Goal: Task Accomplishment & Management: Complete application form

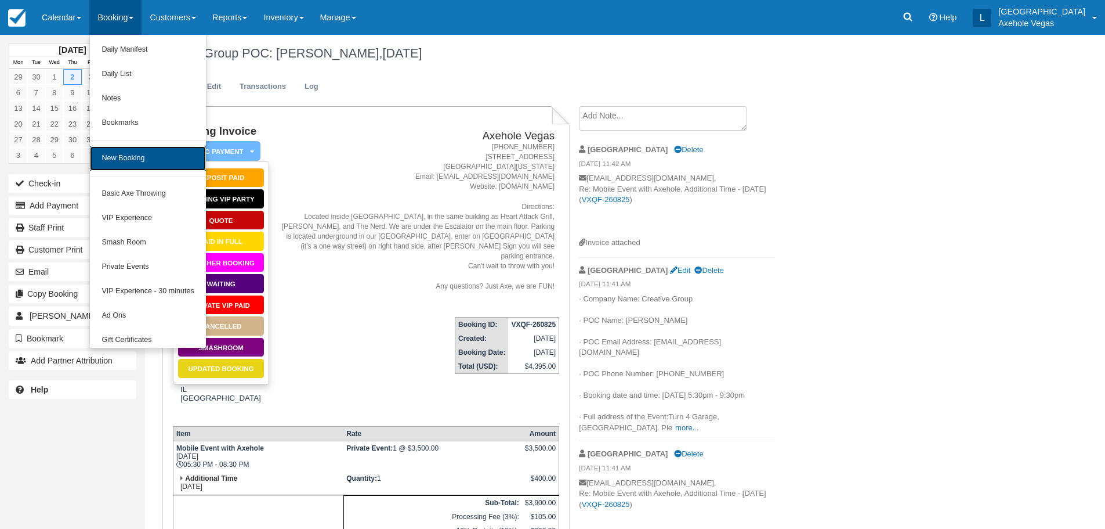
click at [146, 158] on link "New Booking" at bounding box center [147, 158] width 115 height 24
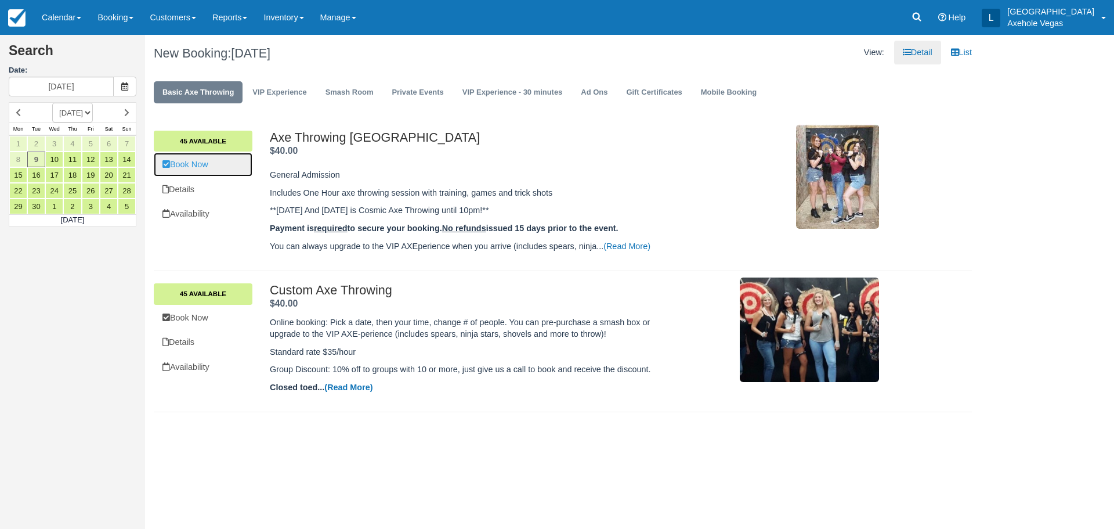
click at [216, 158] on link "Book Now" at bounding box center [203, 165] width 99 height 24
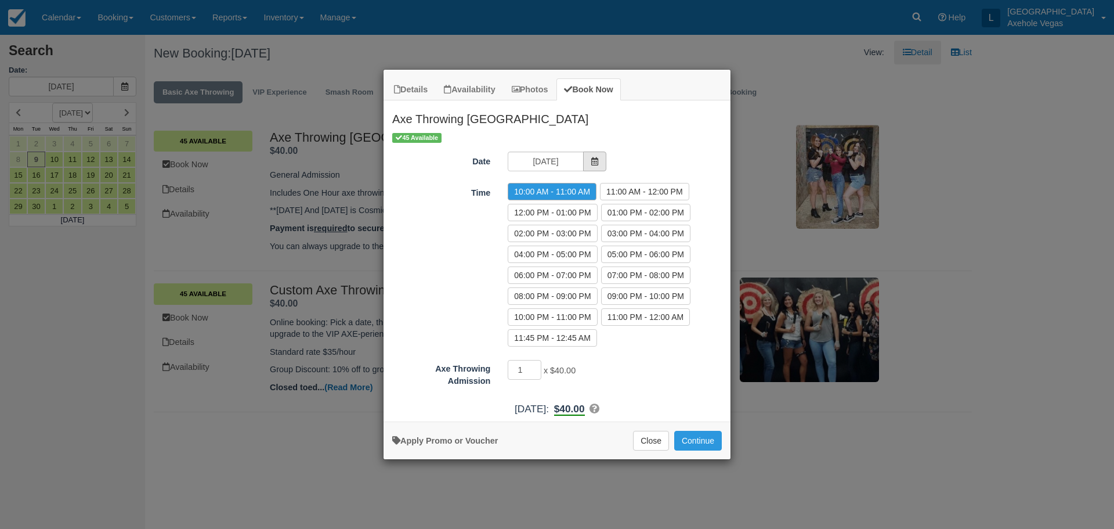
click at [594, 162] on icon "Item Modal" at bounding box center [595, 161] width 8 height 8
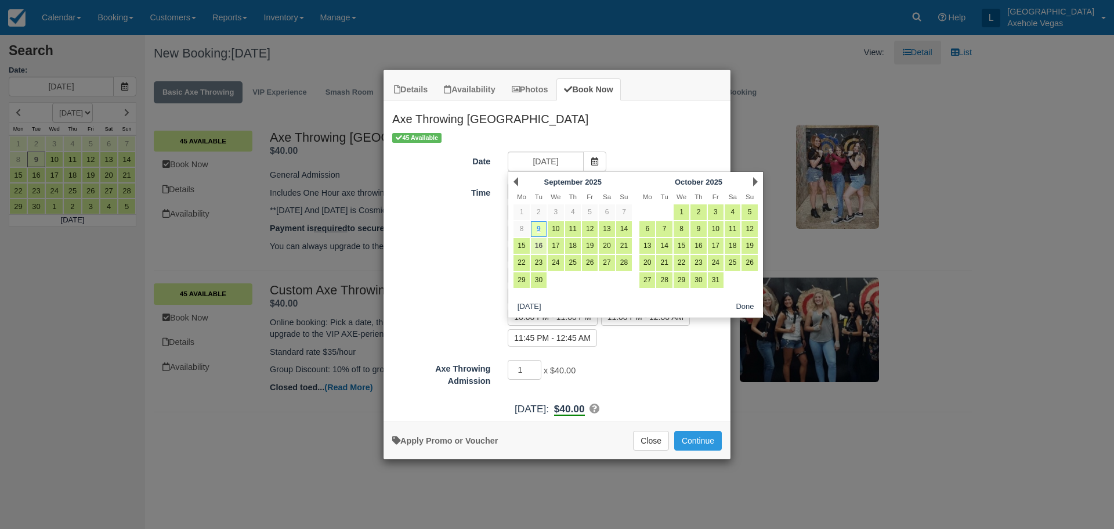
click at [542, 248] on link "16" at bounding box center [539, 246] width 16 height 16
type input "Tue 16 Sep 2025"
radio input "false"
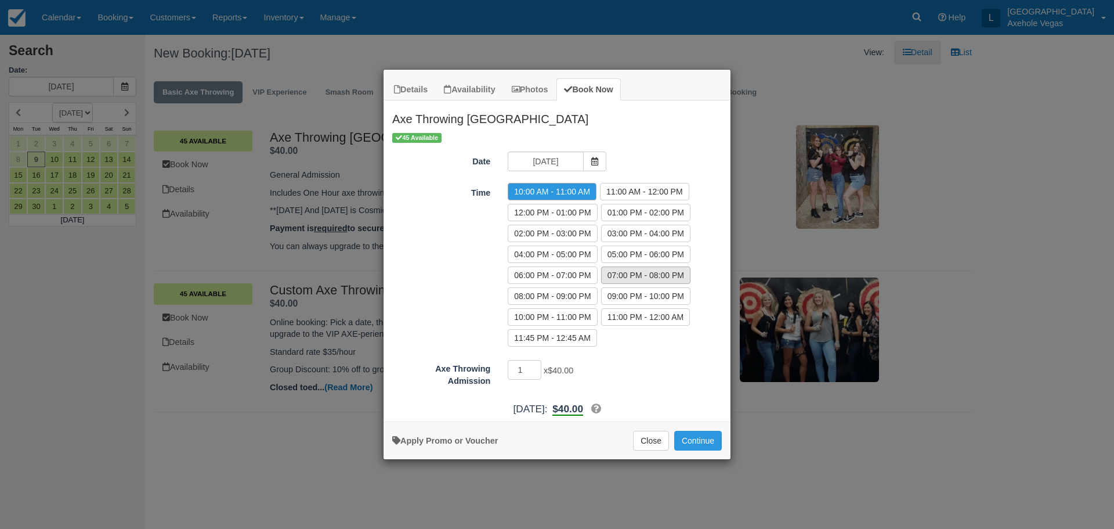
click at [631, 277] on label "07:00 PM - 08:00 PM" at bounding box center [645, 274] width 89 height 17
radio input "true"
drag, startPoint x: 531, startPoint y: 368, endPoint x: 515, endPoint y: 368, distance: 15.7
click at [515, 368] on input "1" at bounding box center [525, 370] width 34 height 20
type input "11"
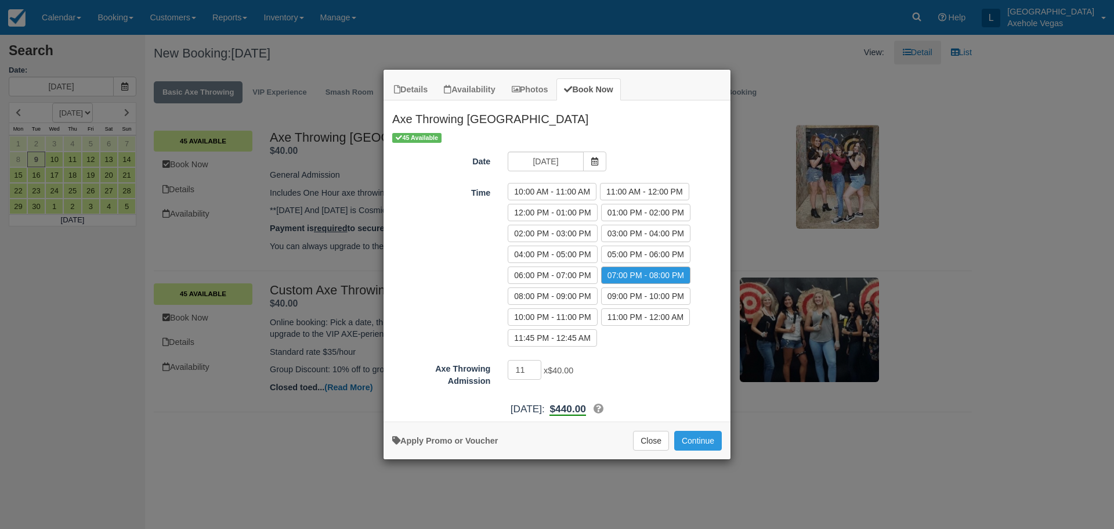
click at [479, 446] on div "Apply Promo or Voucher Close Continue Searching..." at bounding box center [557, 440] width 347 height 38
click at [479, 440] on link "Apply Promo or Voucher" at bounding box center [445, 440] width 106 height 9
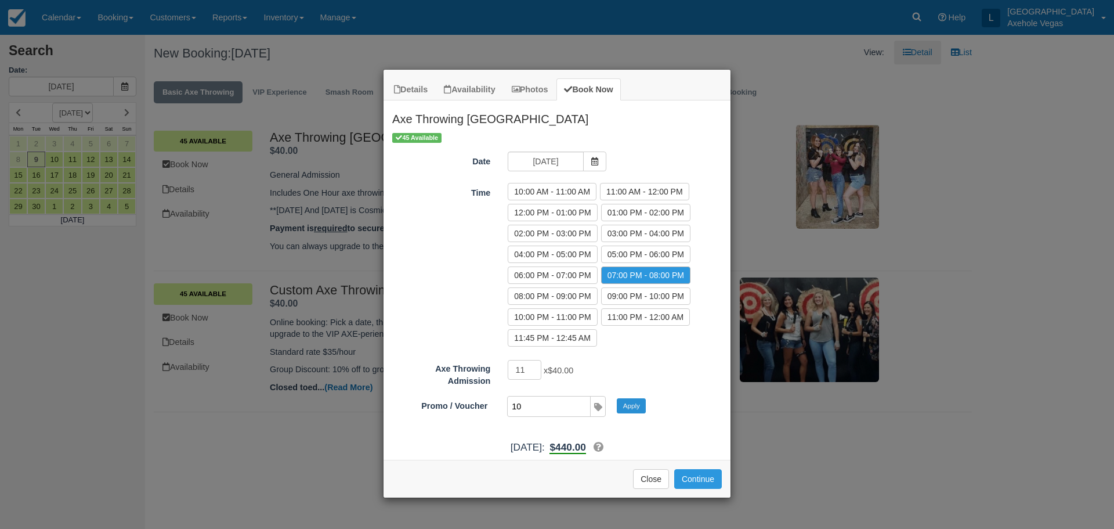
type input "10"
click at [637, 407] on button "Apply" at bounding box center [631, 405] width 29 height 15
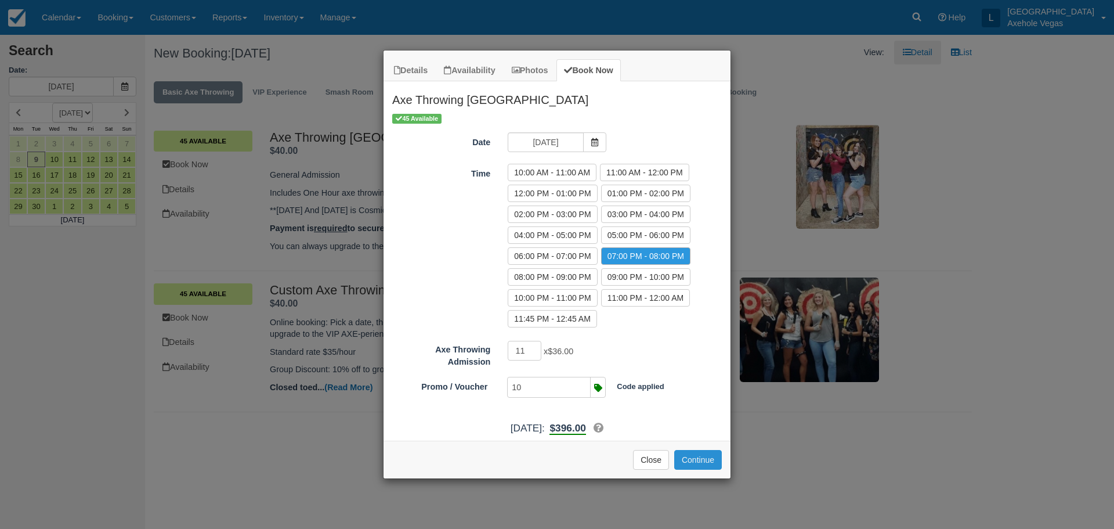
click at [690, 457] on button "Continue" at bounding box center [698, 460] width 48 height 20
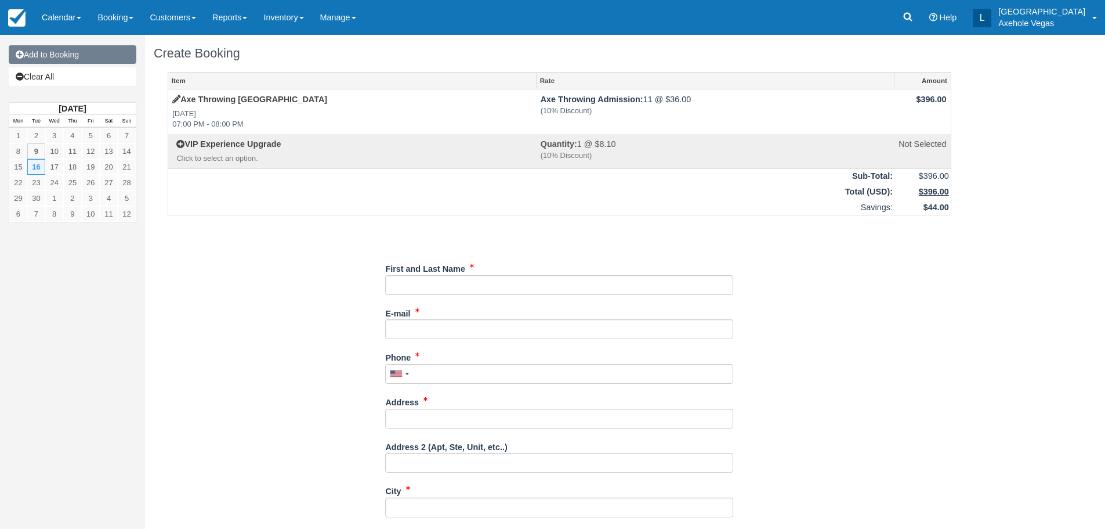
click at [73, 53] on link "Add to Booking" at bounding box center [73, 54] width 128 height 19
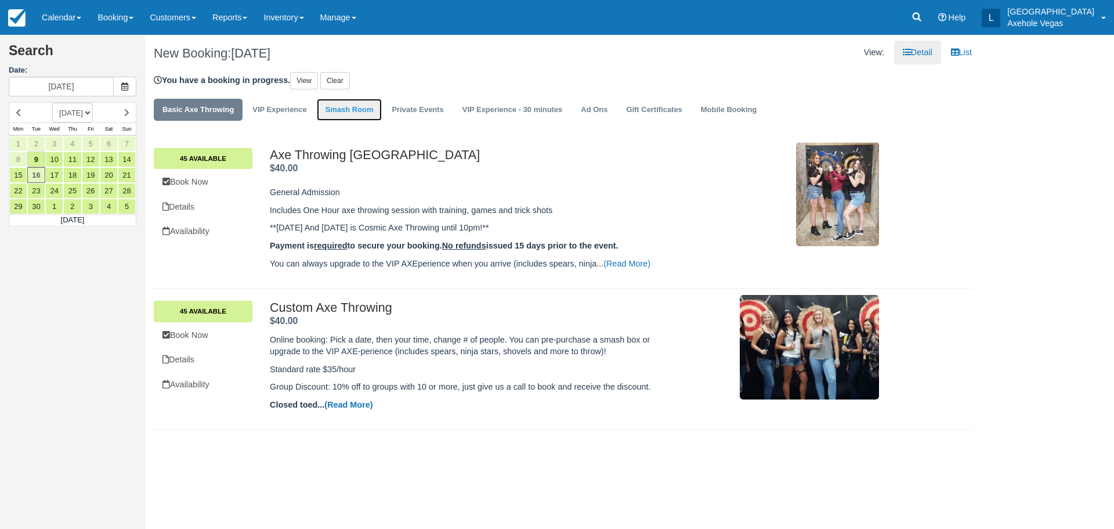
click at [362, 110] on link "Smash Room" at bounding box center [350, 110] width 66 height 23
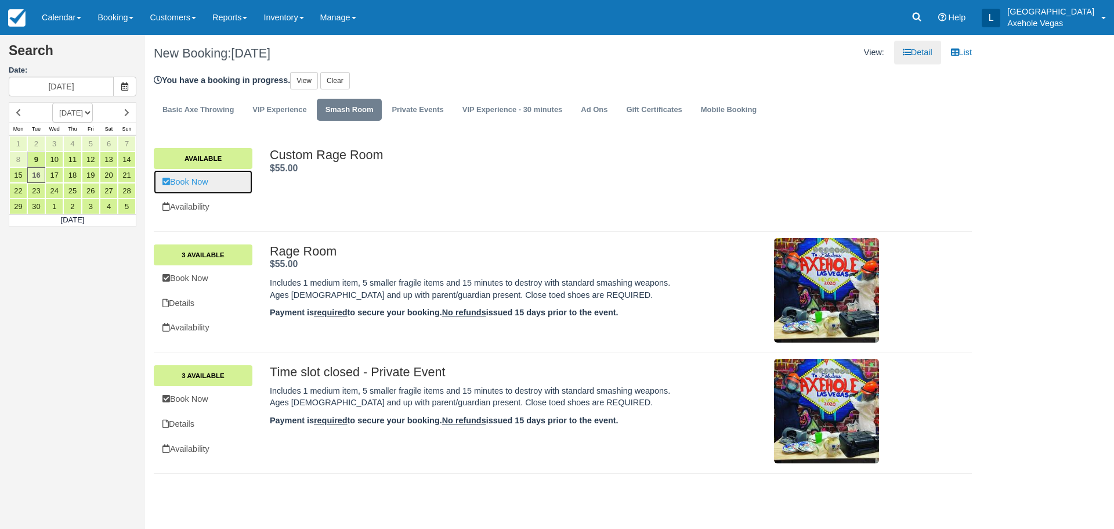
click at [217, 182] on link "Book Now" at bounding box center [203, 182] width 99 height 24
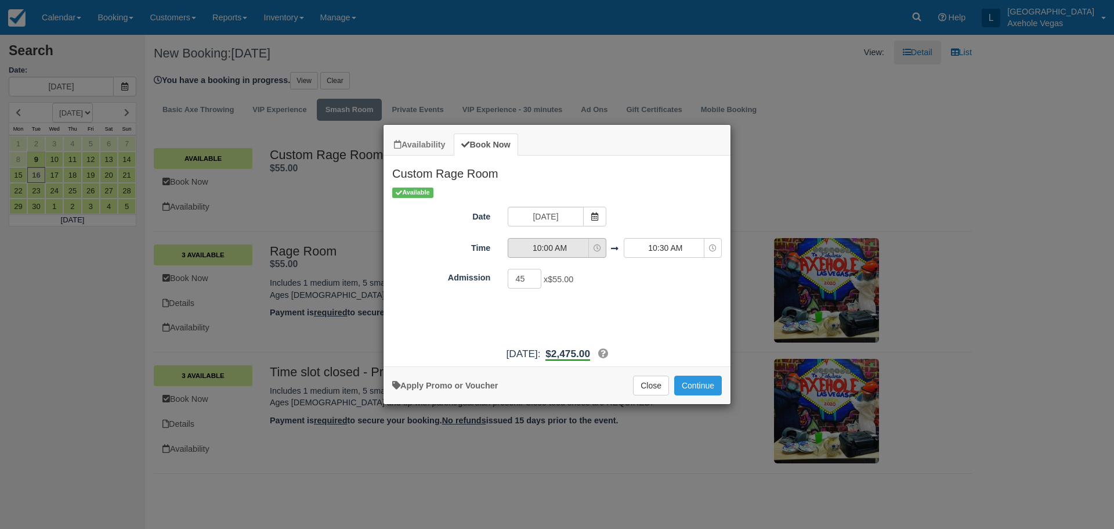
click at [592, 247] on button "10:00 AM" at bounding box center [557, 248] width 98 height 20
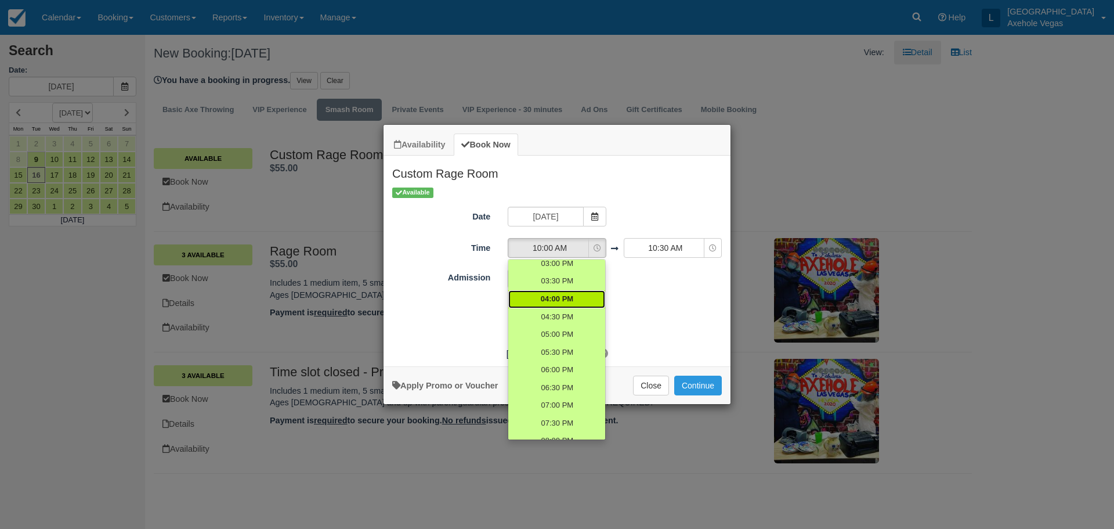
scroll to position [290, 0]
click at [570, 298] on link "07:00 PM" at bounding box center [556, 299] width 97 height 18
select select "19:00"
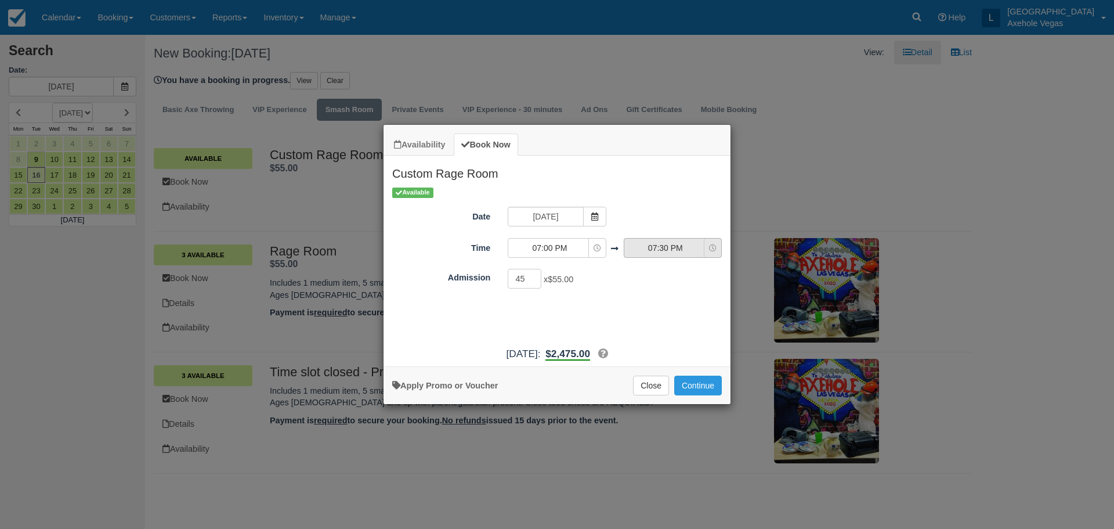
click at [682, 246] on span "07:30 PM" at bounding box center [665, 248] width 82 height 12
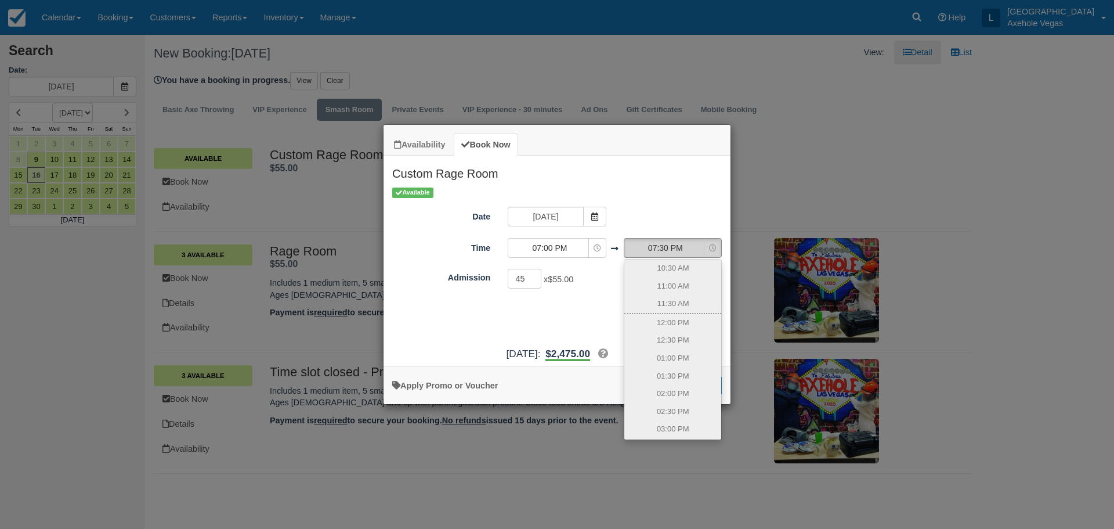
scroll to position [239, 0]
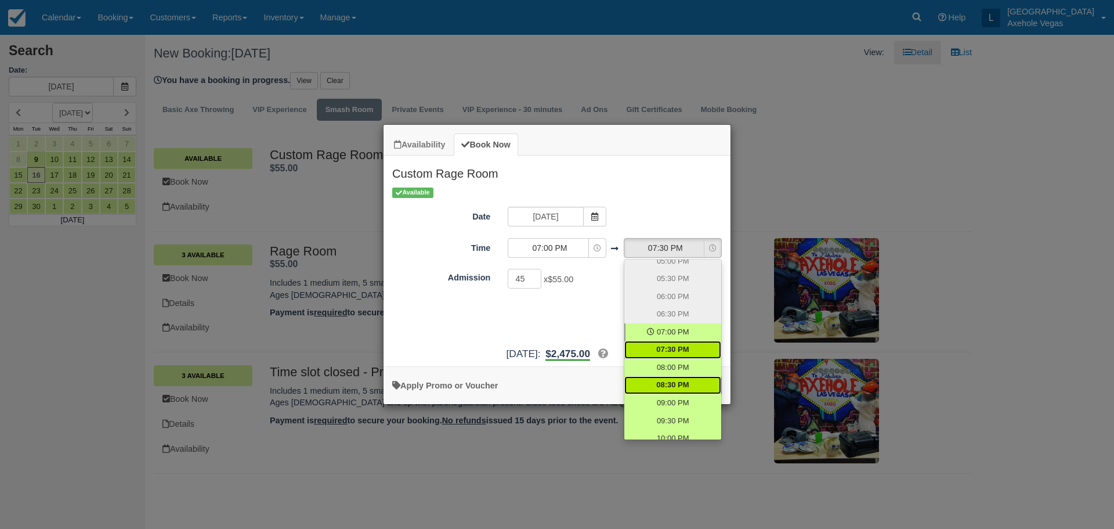
click at [683, 379] on span "08:30 PM" at bounding box center [672, 384] width 32 height 11
select select "20:30"
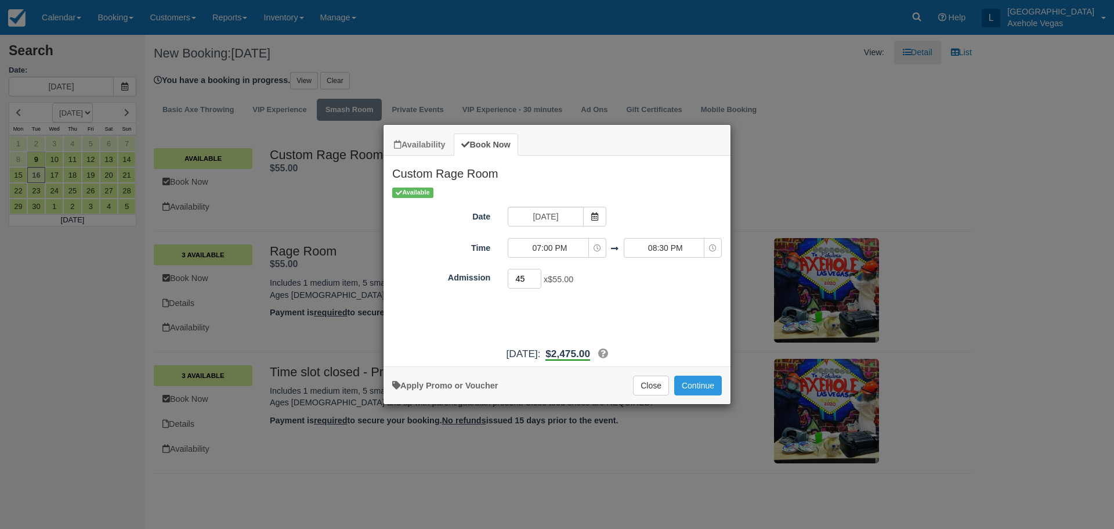
drag, startPoint x: 532, startPoint y: 286, endPoint x: 512, endPoint y: 285, distance: 20.3
click at [512, 285] on input "45" at bounding box center [525, 279] width 34 height 20
type input "11"
click at [460, 390] on link "Apply Promo or Voucher" at bounding box center [445, 385] width 106 height 9
type input "10"
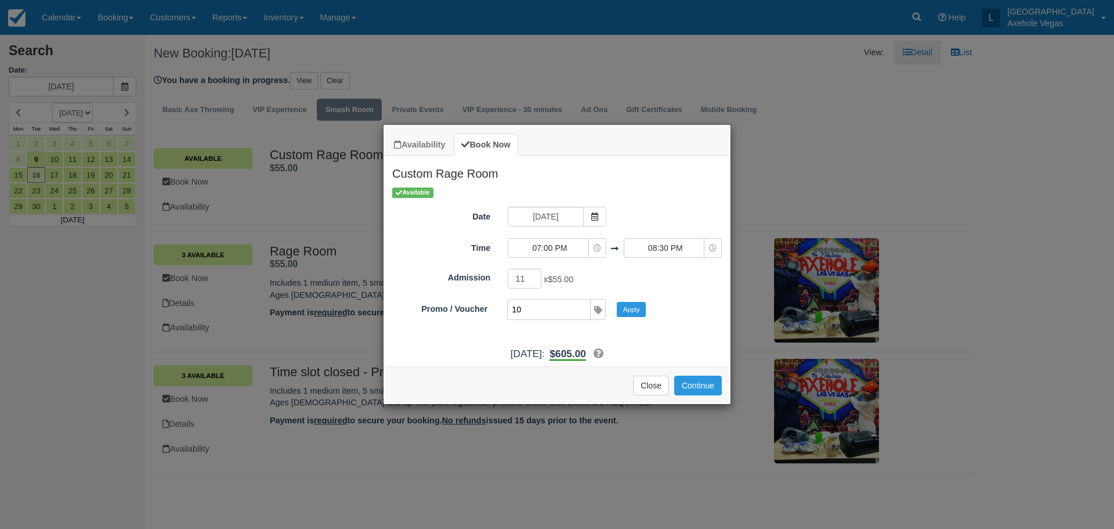
click at [617, 302] on button "Apply" at bounding box center [631, 309] width 29 height 15
click at [701, 388] on button "Continue" at bounding box center [698, 385] width 48 height 20
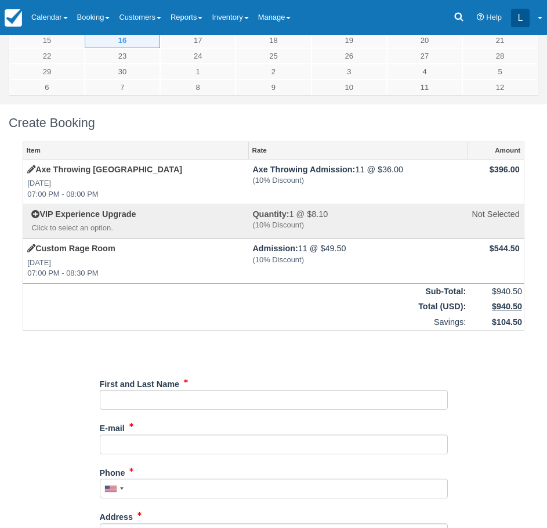
scroll to position [232, 0]
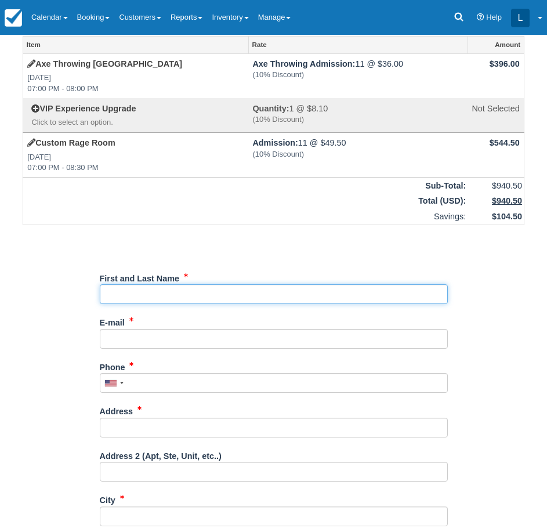
click at [143, 294] on input "First and Last Name" at bounding box center [274, 294] width 348 height 20
paste input "Borja Cuan"
type input "Borja Cuan"
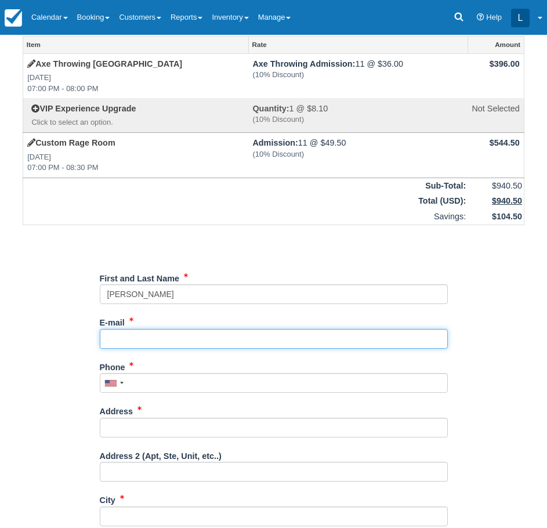
click at [160, 338] on input "E-mail" at bounding box center [274, 339] width 348 height 20
paste input "borja.cuan@four15digital.com"
type input "borja.cuan@four15digital.com"
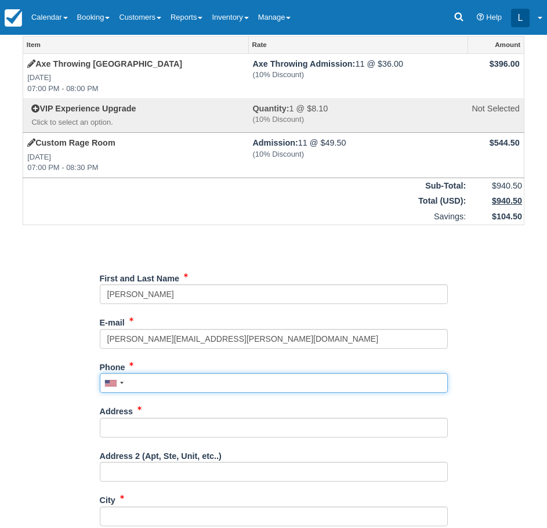
drag, startPoint x: 7, startPoint y: 346, endPoint x: 147, endPoint y: 386, distance: 145.6
click at [147, 386] on input "Phone" at bounding box center [274, 383] width 348 height 20
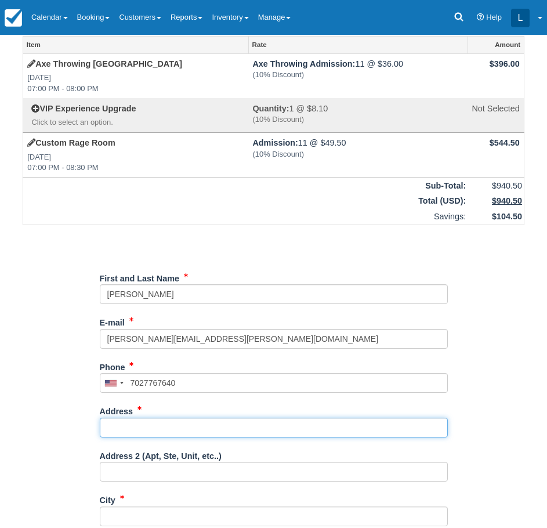
type input "(702) 776-7640"
type input "450 fremont street"
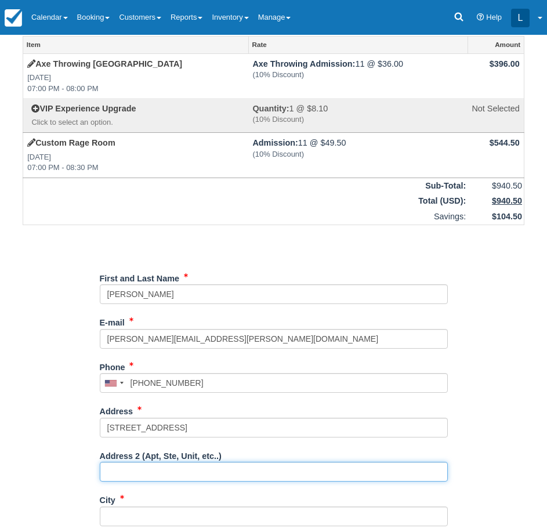
type input "163"
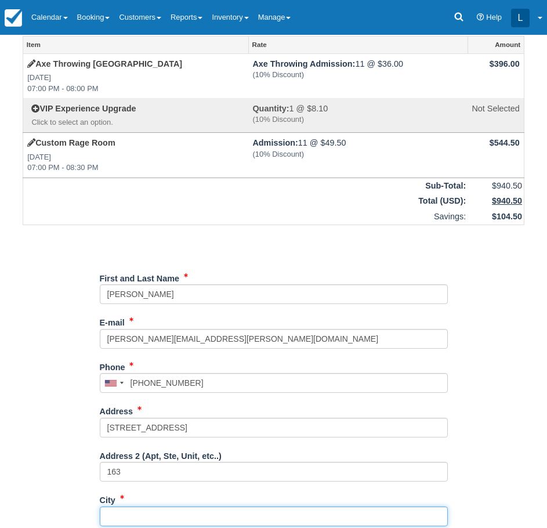
type input "las vegas"
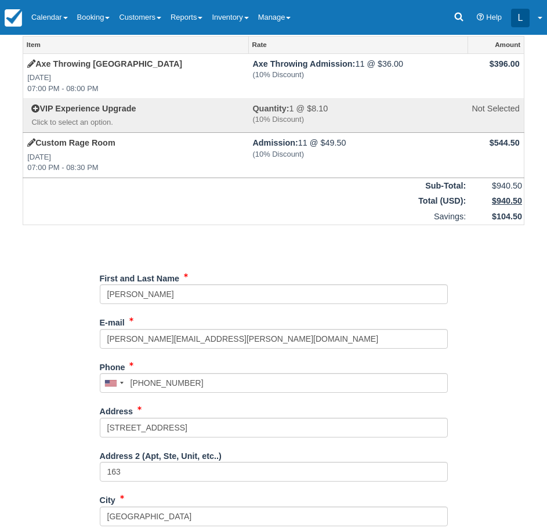
type input "NV"
type input "United States"
type input "89101"
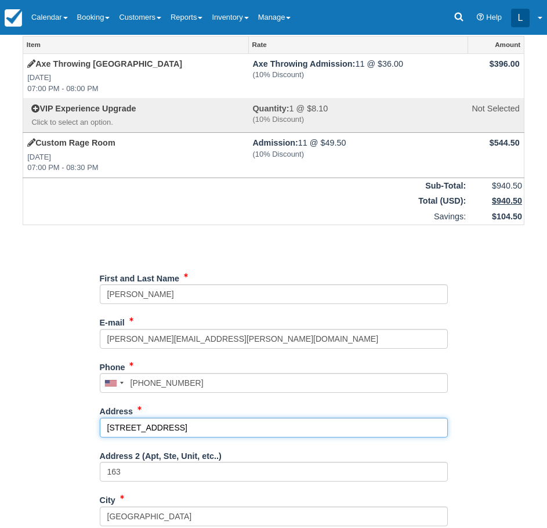
drag, startPoint x: 180, startPoint y: 426, endPoint x: 47, endPoint y: 426, distance: 133.4
click at [47, 426] on div "Item Rate Amount Axe Throwing Las Vegas Tue Sep 16, 2025 07:00 PM - 08:00 PM Ax…" at bounding box center [274, 380] width 530 height 688
paste input "1212 Broadway Plaz"
click at [125, 427] on input "1212 Broadway Plaz" at bounding box center [274, 428] width 348 height 20
drag, startPoint x: 131, startPoint y: 426, endPoint x: 75, endPoint y: 426, distance: 56.3
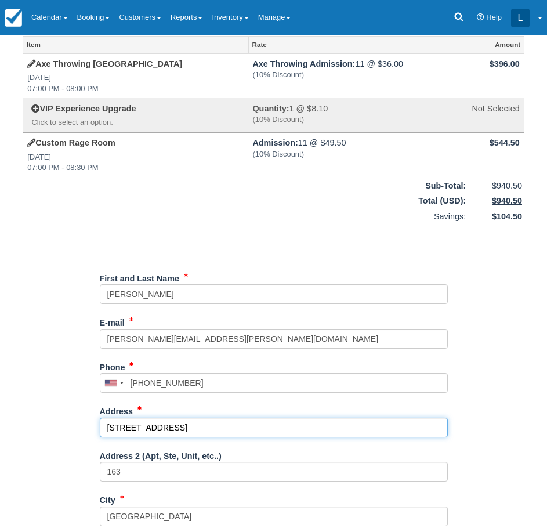
click at [75, 426] on div "Item Rate Amount Axe Throwing Las Vegas Tue Sep 16, 2025 07:00 PM - 08:00 PM Ax…" at bounding box center [274, 380] width 530 height 688
click at [223, 424] on input "1212 Broadway Plaz" at bounding box center [274, 428] width 348 height 20
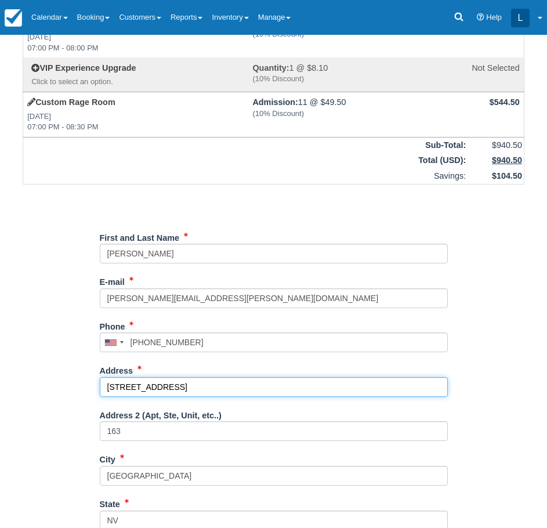
scroll to position [290, 0]
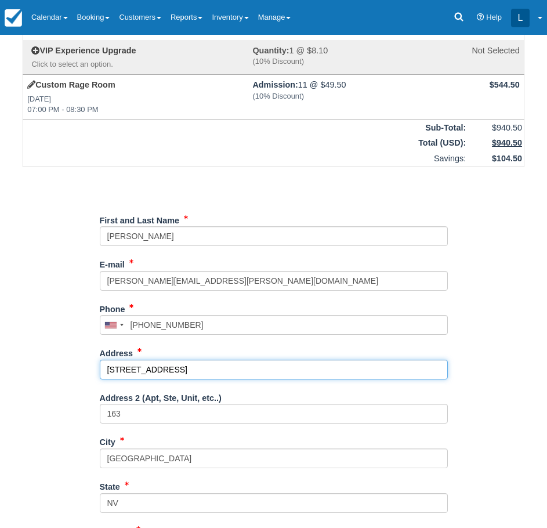
type input "1212 Broadway Plaza"
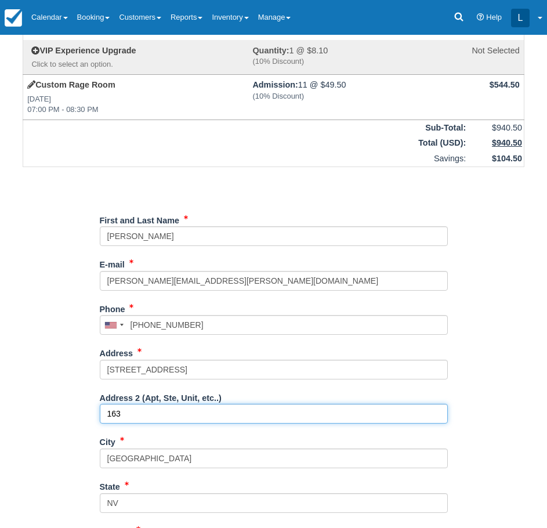
drag, startPoint x: 172, startPoint y: 417, endPoint x: 103, endPoint y: 414, distance: 69.7
click at [103, 414] on input "163" at bounding box center [274, 414] width 348 height 20
paste input "Suite 2100"
type input "Suite 2100"
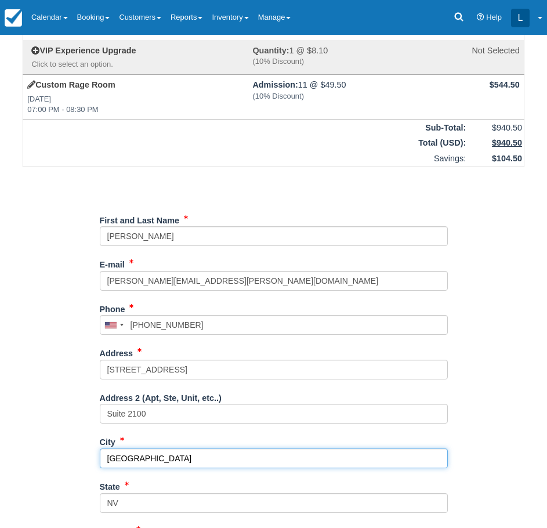
drag, startPoint x: 167, startPoint y: 457, endPoint x: 85, endPoint y: 451, distance: 82.6
click at [85, 451] on div "Item Rate Amount Axe Throwing Las Vegas Tue Sep 16, 2025 07:00 PM - 08:00 PM Ax…" at bounding box center [274, 322] width 530 height 688
paste input "Walnut Creek"
type input "Walnut Creek"
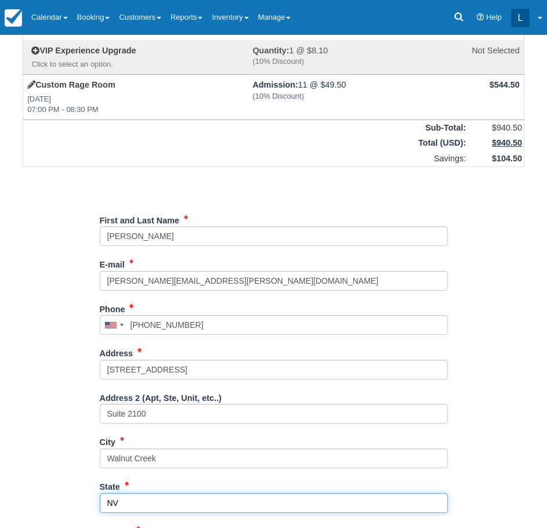
drag, startPoint x: 138, startPoint y: 505, endPoint x: 83, endPoint y: 499, distance: 55.5
click at [83, 499] on div "Item Rate Amount Axe Throwing Las Vegas Tue Sep 16, 2025 07:00 PM - 08:00 PM Ax…" at bounding box center [274, 322] width 530 height 688
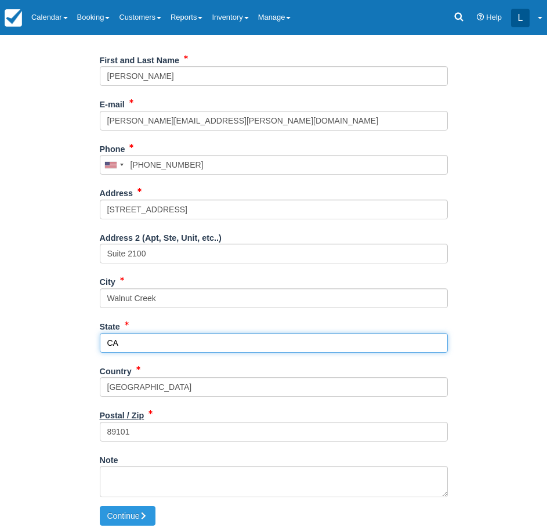
scroll to position [457, 0]
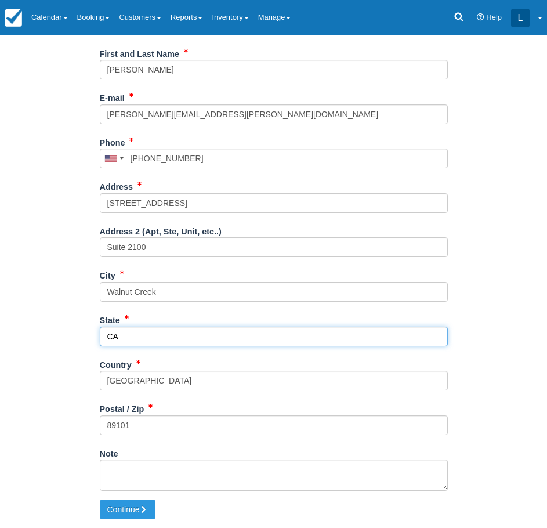
type input "CA"
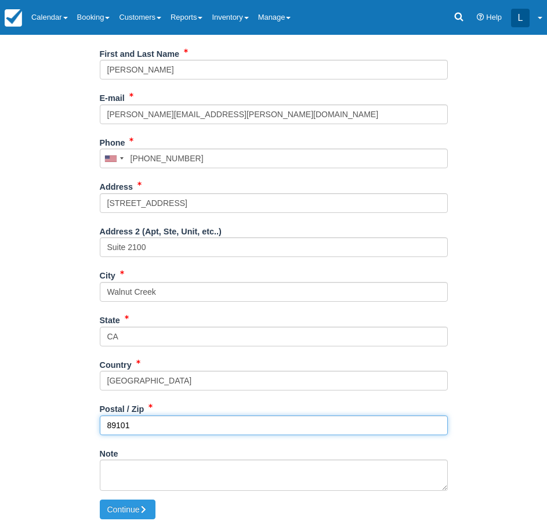
click at [143, 429] on input "89101" at bounding box center [274, 425] width 348 height 20
type input "8"
type input "94596"
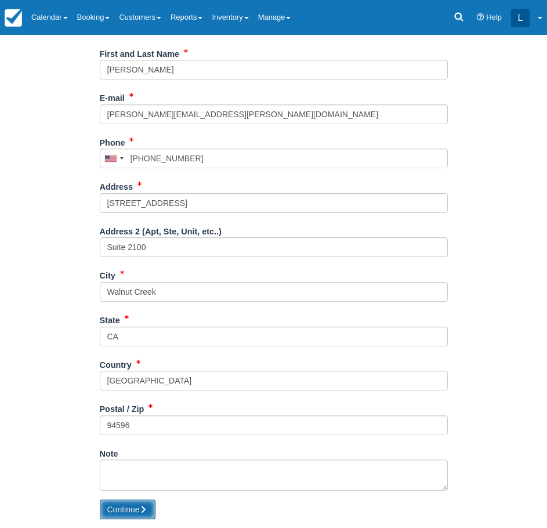
click at [130, 511] on button "Continue" at bounding box center [128, 510] width 56 height 20
type input "+17027767640"
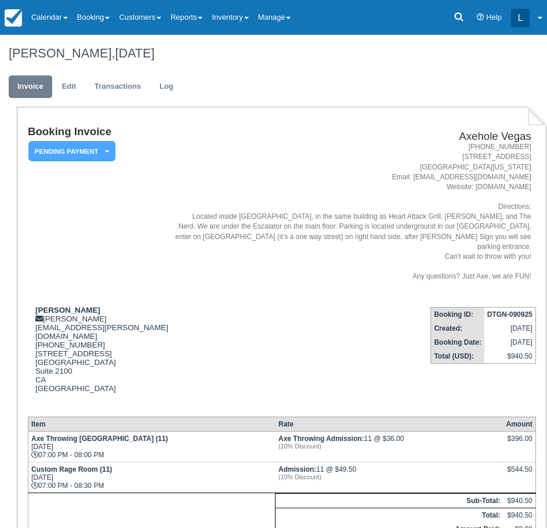
scroll to position [133, 0]
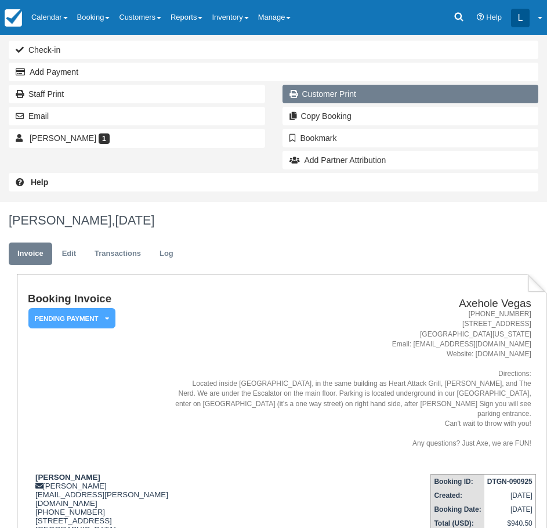
click at [315, 95] on link "Customer Print" at bounding box center [411, 94] width 256 height 19
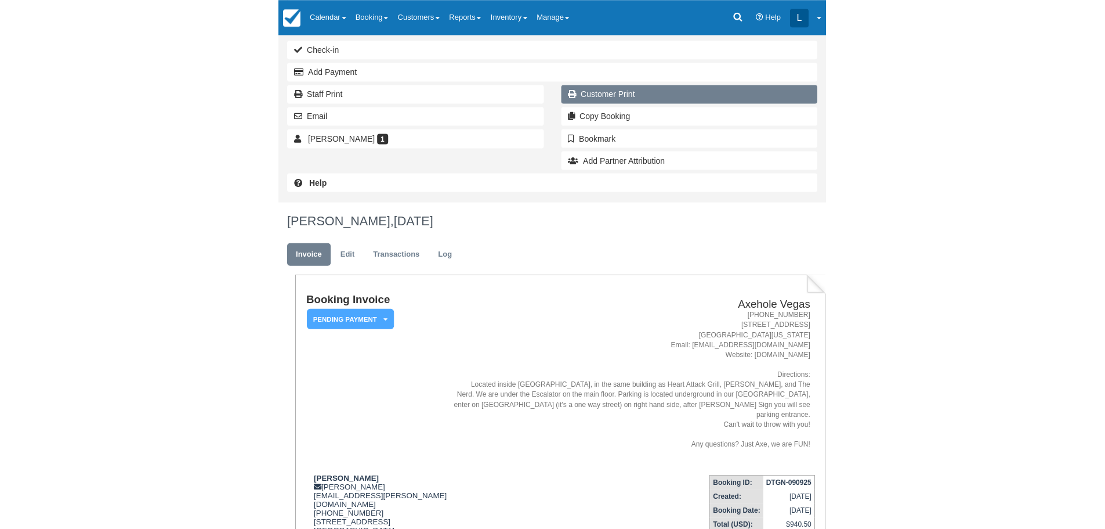
scroll to position [102, 0]
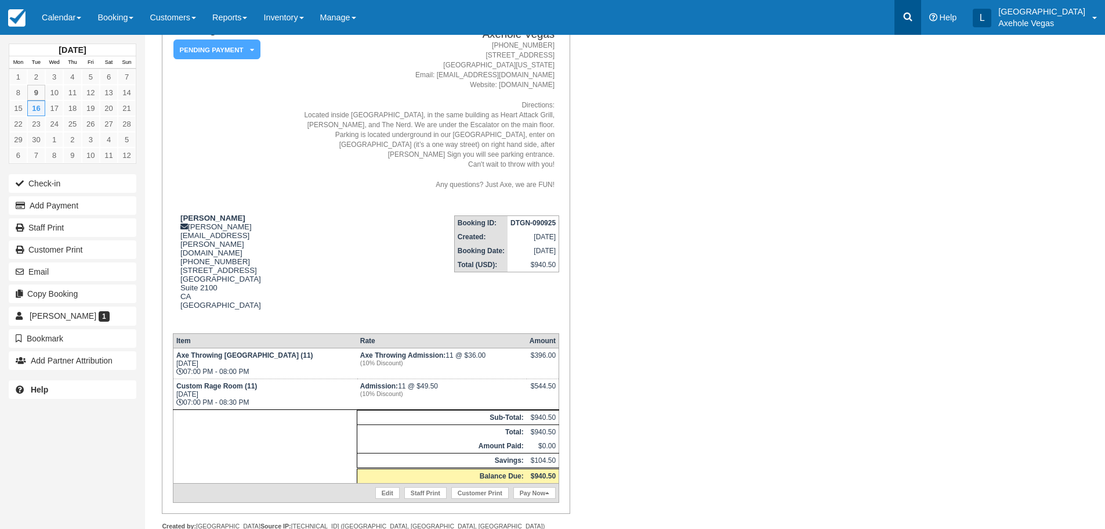
click at [547, 9] on link at bounding box center [908, 17] width 27 height 35
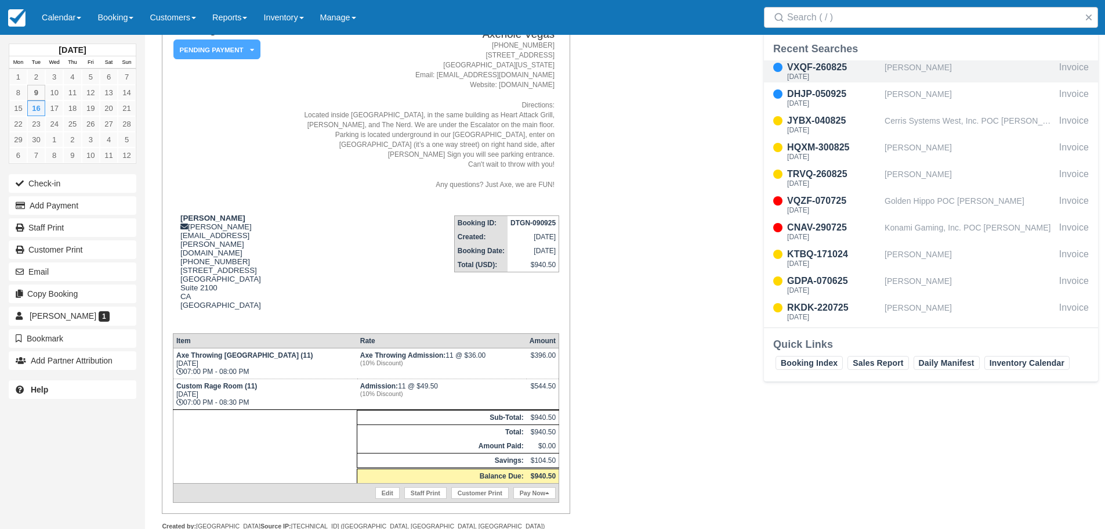
click at [547, 67] on div "[PERSON_NAME]" at bounding box center [970, 71] width 170 height 22
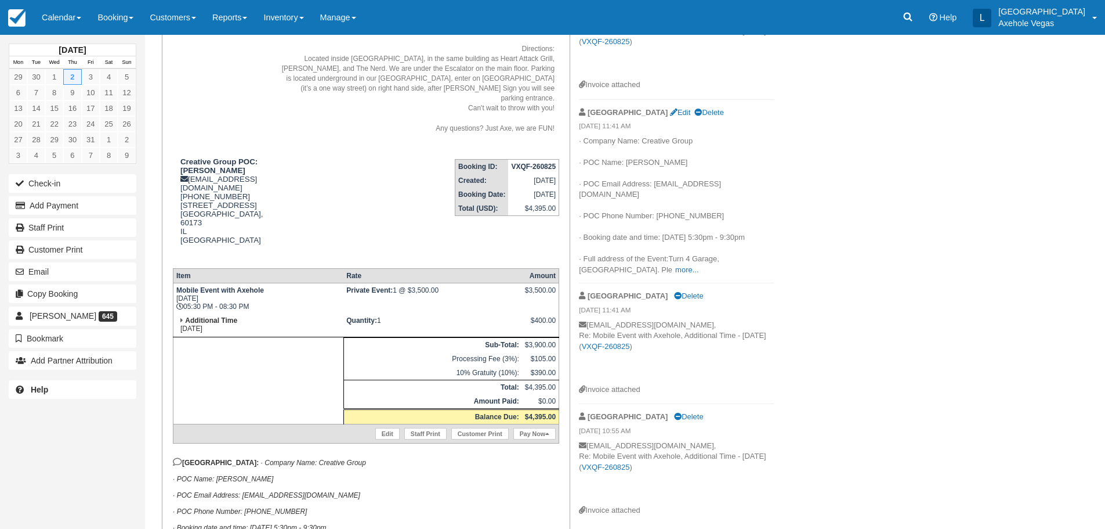
scroll to position [148, 0]
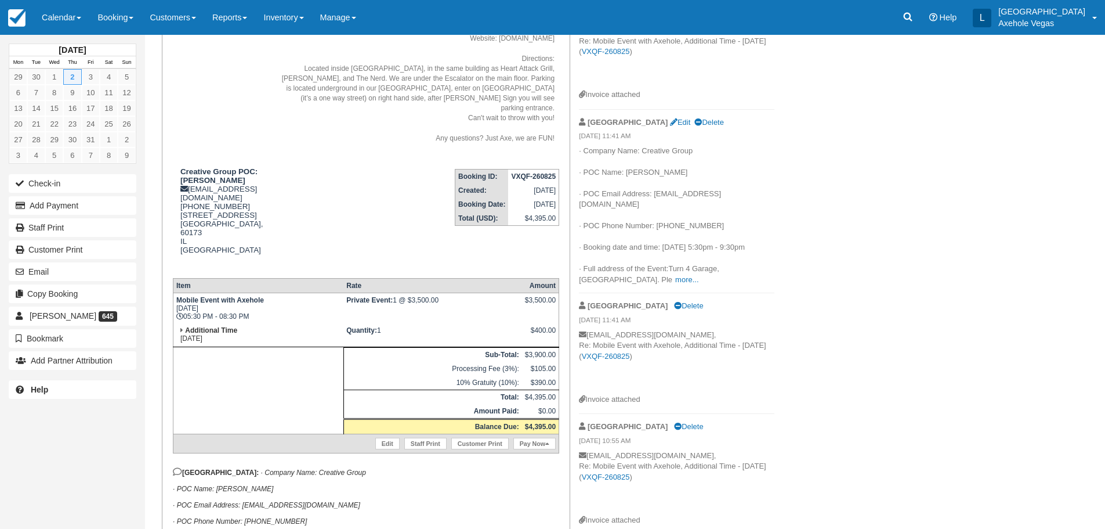
drag, startPoint x: 278, startPoint y: 467, endPoint x: 179, endPoint y: 156, distance: 326.3
click at [179, 156] on div "Booking Invoice Pending Payment   Deposit Paid Pending VIP Party Quote Paid in …" at bounding box center [366, 348] width 386 height 743
copy div "Loremips Dolor SIT: Ametconse Adipisci elitseddo@eiusmodtemporinc.utl 0 (851) 6…"
click at [921, 16] on link at bounding box center [908, 17] width 27 height 35
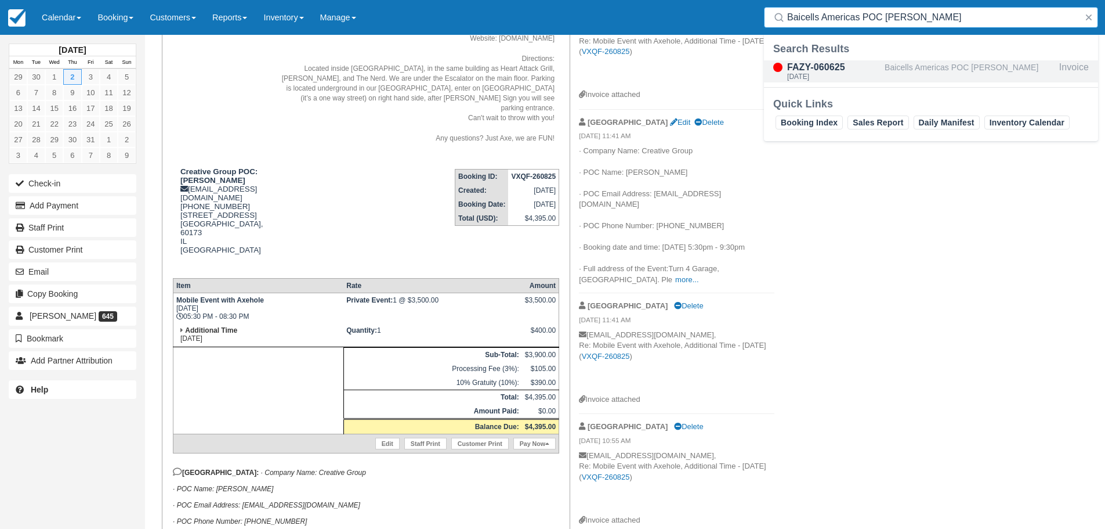
type input "Baicells Americas POC [PERSON_NAME]"
click at [868, 68] on div "FAZY-060625" at bounding box center [833, 67] width 93 height 14
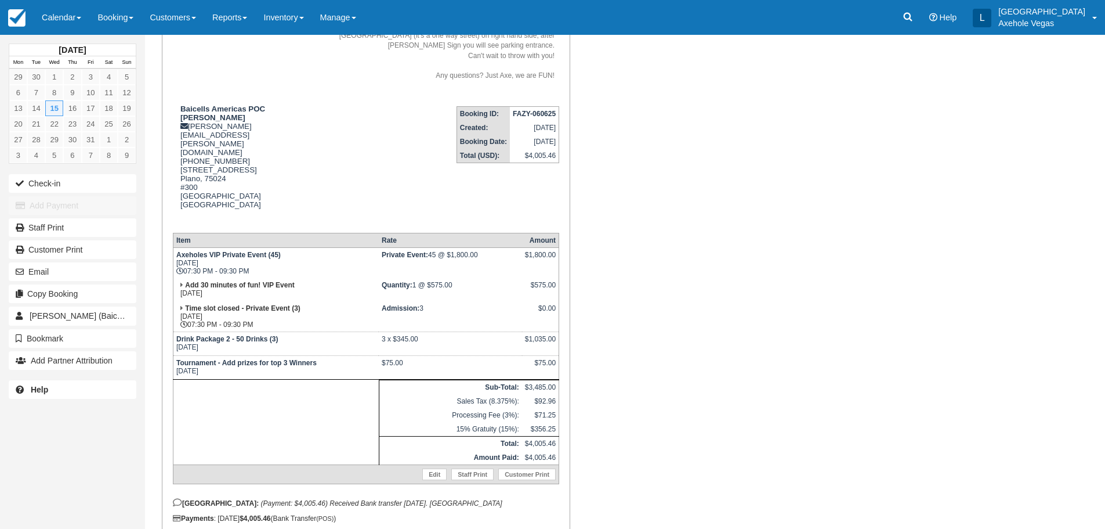
scroll to position [230, 0]
